Goal: Information Seeking & Learning: Learn about a topic

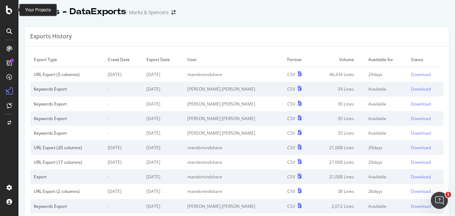
click at [7, 11] on icon at bounding box center [9, 10] width 6 height 9
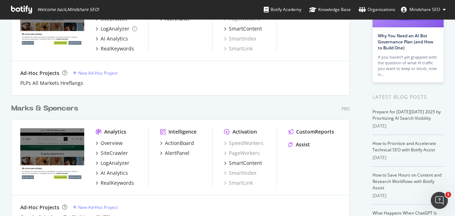
scroll to position [90, 0]
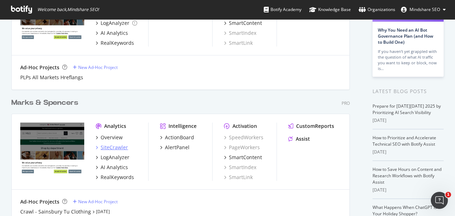
click at [119, 148] on div "SiteCrawler" at bounding box center [114, 147] width 27 height 7
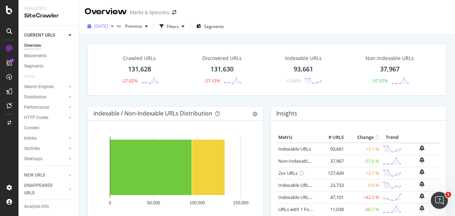
click at [106, 25] on span "[DATE]" at bounding box center [101, 26] width 14 height 6
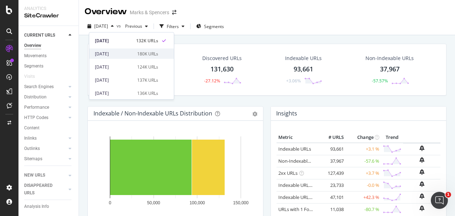
scroll to position [16, 0]
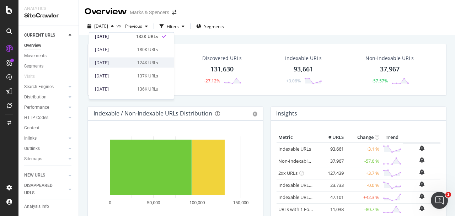
click at [127, 60] on div "[DATE]" at bounding box center [114, 62] width 38 height 6
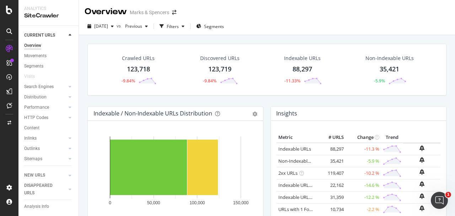
click at [133, 68] on div "123,718" at bounding box center [138, 69] width 23 height 9
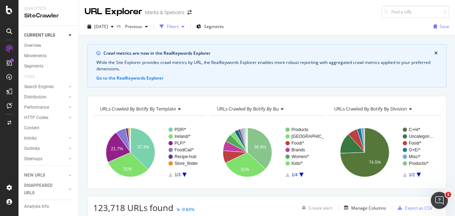
click at [179, 26] on div "Filters" at bounding box center [173, 26] width 12 height 6
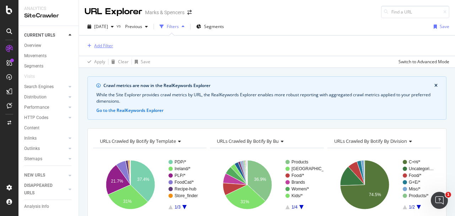
click at [108, 45] on div "Add Filter" at bounding box center [103, 46] width 19 height 6
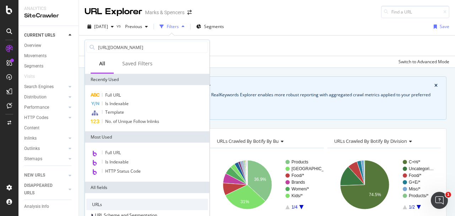
scroll to position [0, 8]
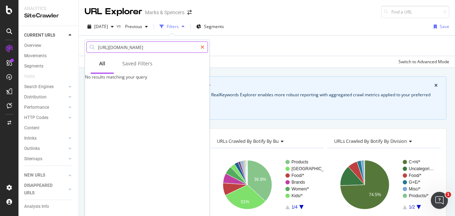
type input "[URL][DOMAIN_NAME]"
click at [200, 47] on div at bounding box center [202, 47] width 10 height 11
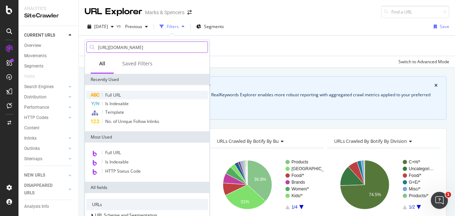
click at [122, 94] on div "Full URL" at bounding box center [147, 95] width 122 height 9
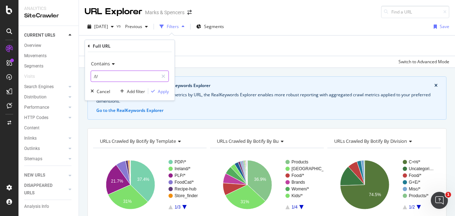
click at [136, 74] on input "/l/" at bounding box center [124, 76] width 67 height 11
paste input "[URL][DOMAIN_NAME]"
type input "[URL][DOMAIN_NAME]"
click at [165, 91] on div "Apply" at bounding box center [163, 91] width 11 height 6
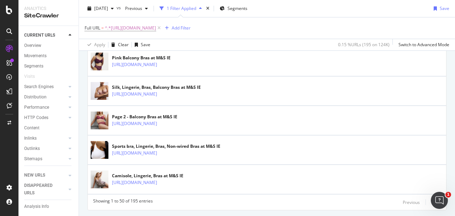
scroll to position [1576, 0]
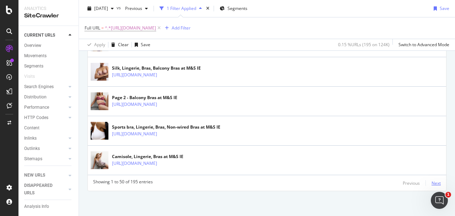
click at [437, 183] on div "Next" at bounding box center [436, 183] width 9 height 6
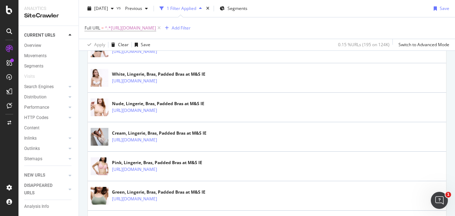
scroll to position [1586, 0]
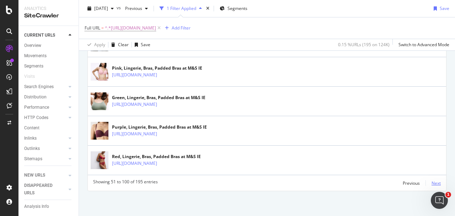
click at [440, 181] on div "Next" at bounding box center [436, 183] width 9 height 6
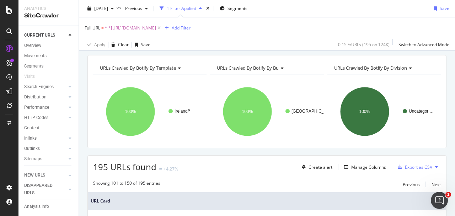
scroll to position [0, 0]
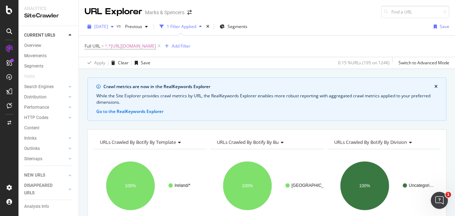
click at [117, 25] on div "button" at bounding box center [112, 27] width 9 height 4
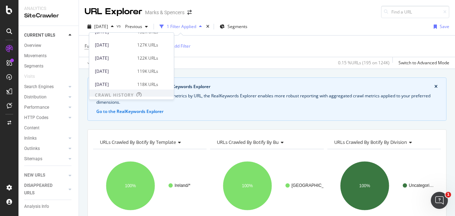
scroll to position [102, 0]
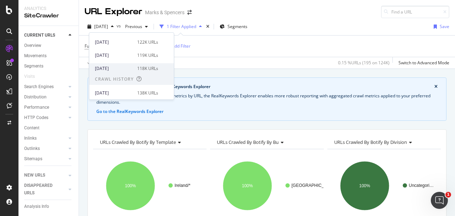
click at [133, 68] on div "[DATE] 118K URLs" at bounding box center [126, 68] width 63 height 6
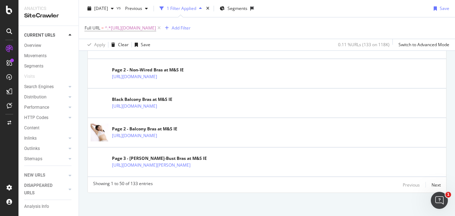
scroll to position [1586, 0]
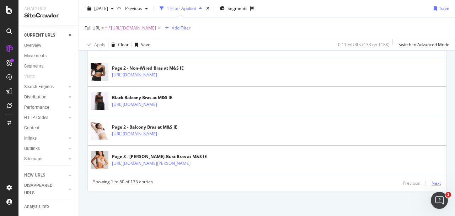
click at [439, 183] on div "Next" at bounding box center [436, 183] width 9 height 6
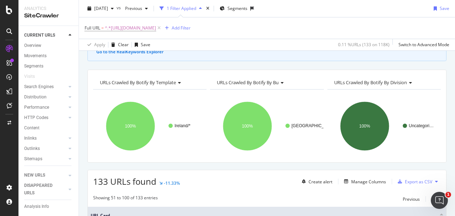
scroll to position [0, 0]
